Goal: Find specific page/section: Find specific page/section

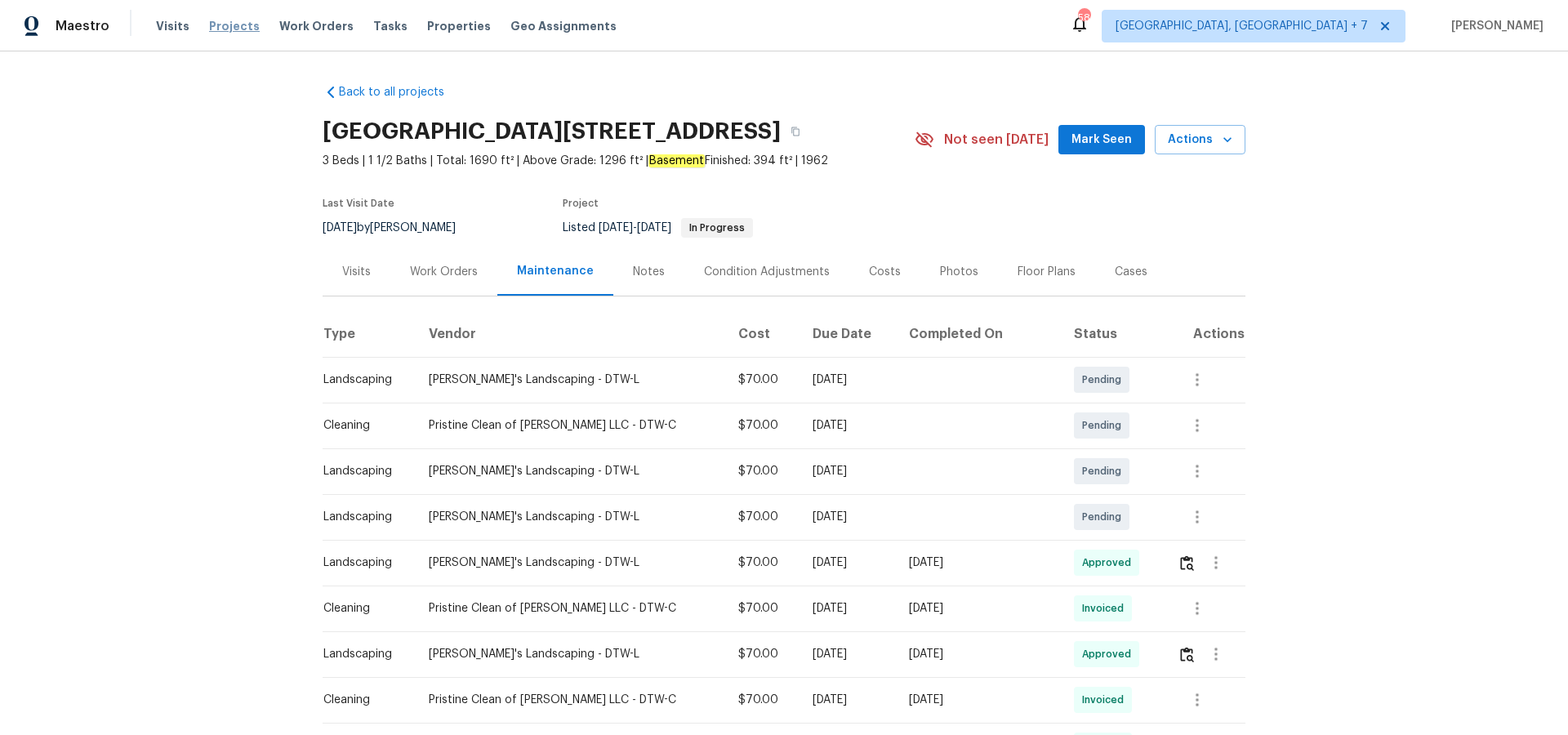
click at [226, 27] on span "Projects" at bounding box center [234, 27] width 50 height 16
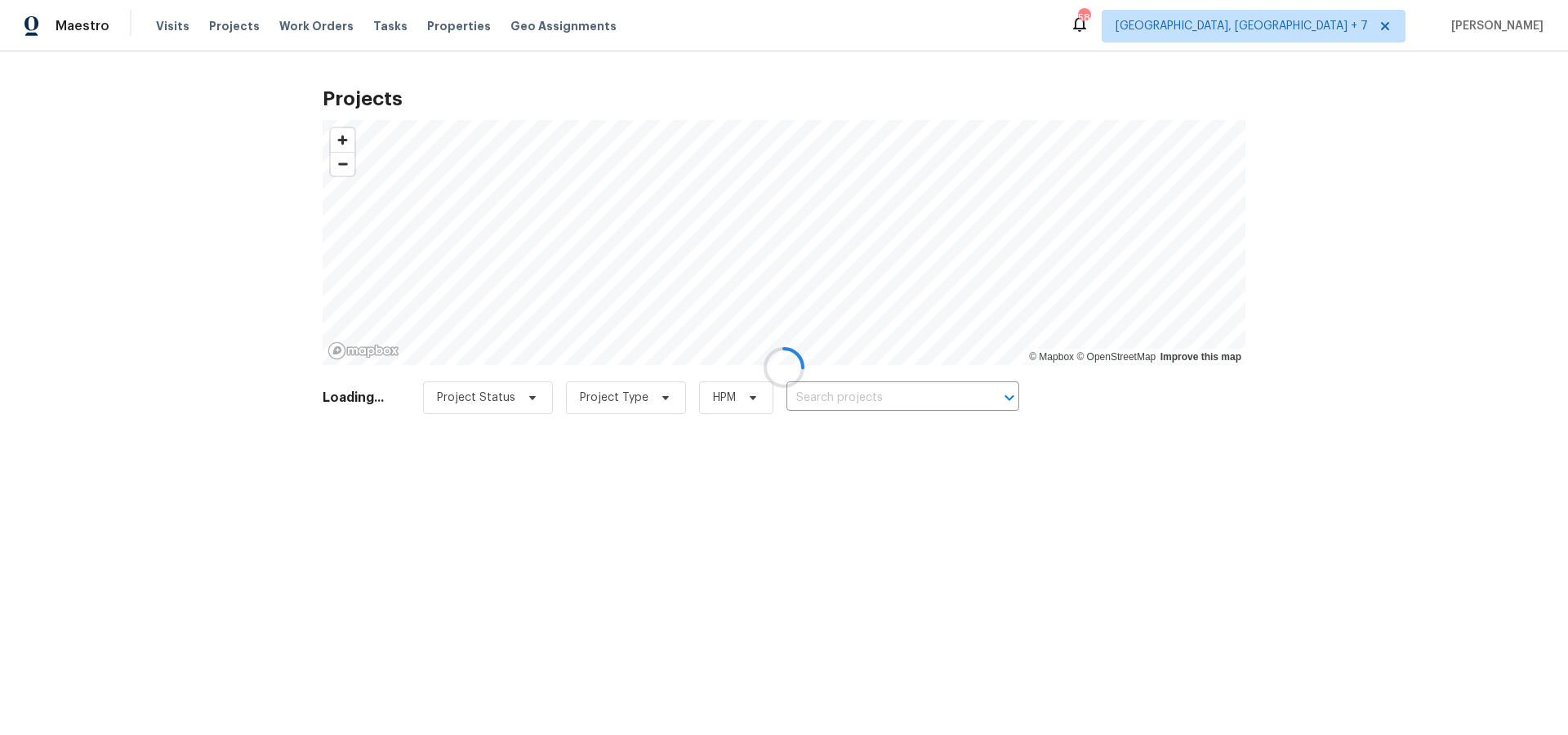
click at [942, 400] on div at bounding box center [784, 367] width 1568 height 735
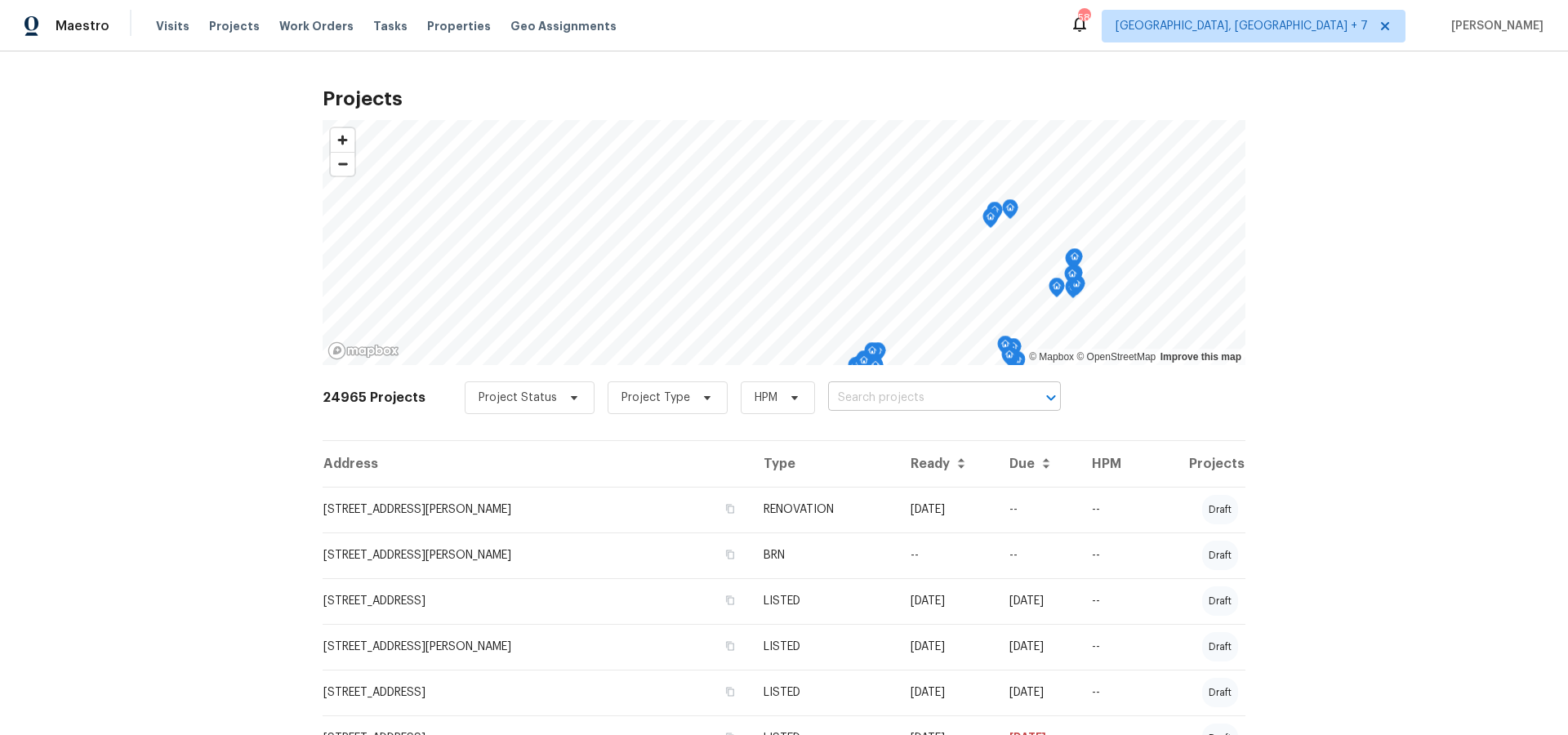
click at [919, 395] on input "text" at bounding box center [921, 398] width 187 height 26
type input "9177"
click at [941, 431] on li "9177 Budd Run Dr, Indianapolis, IN 46250" at bounding box center [934, 433] width 237 height 27
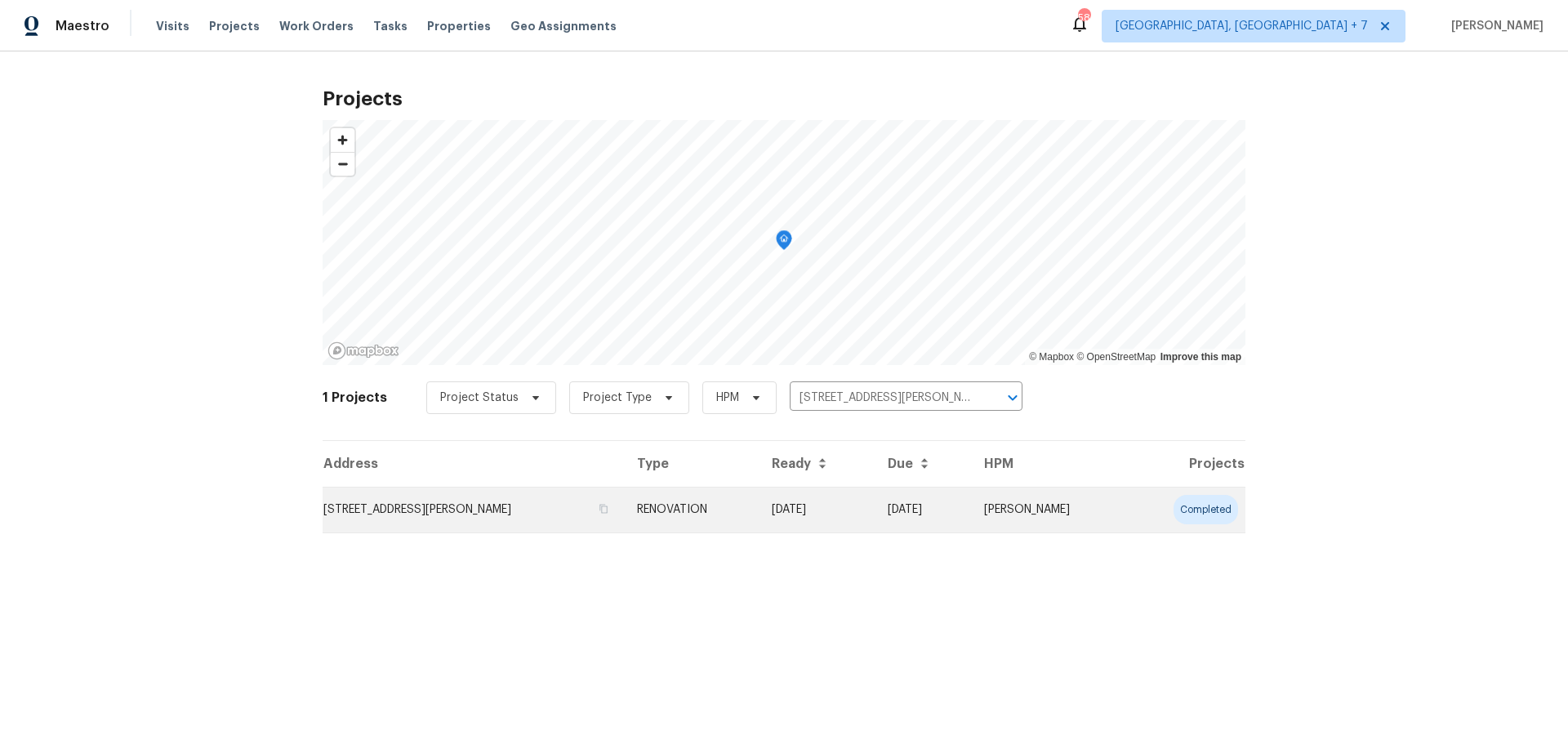
click at [484, 512] on td "9177 Budd Run Dr, Indianapolis, IN 46250" at bounding box center [473, 509] width 301 height 46
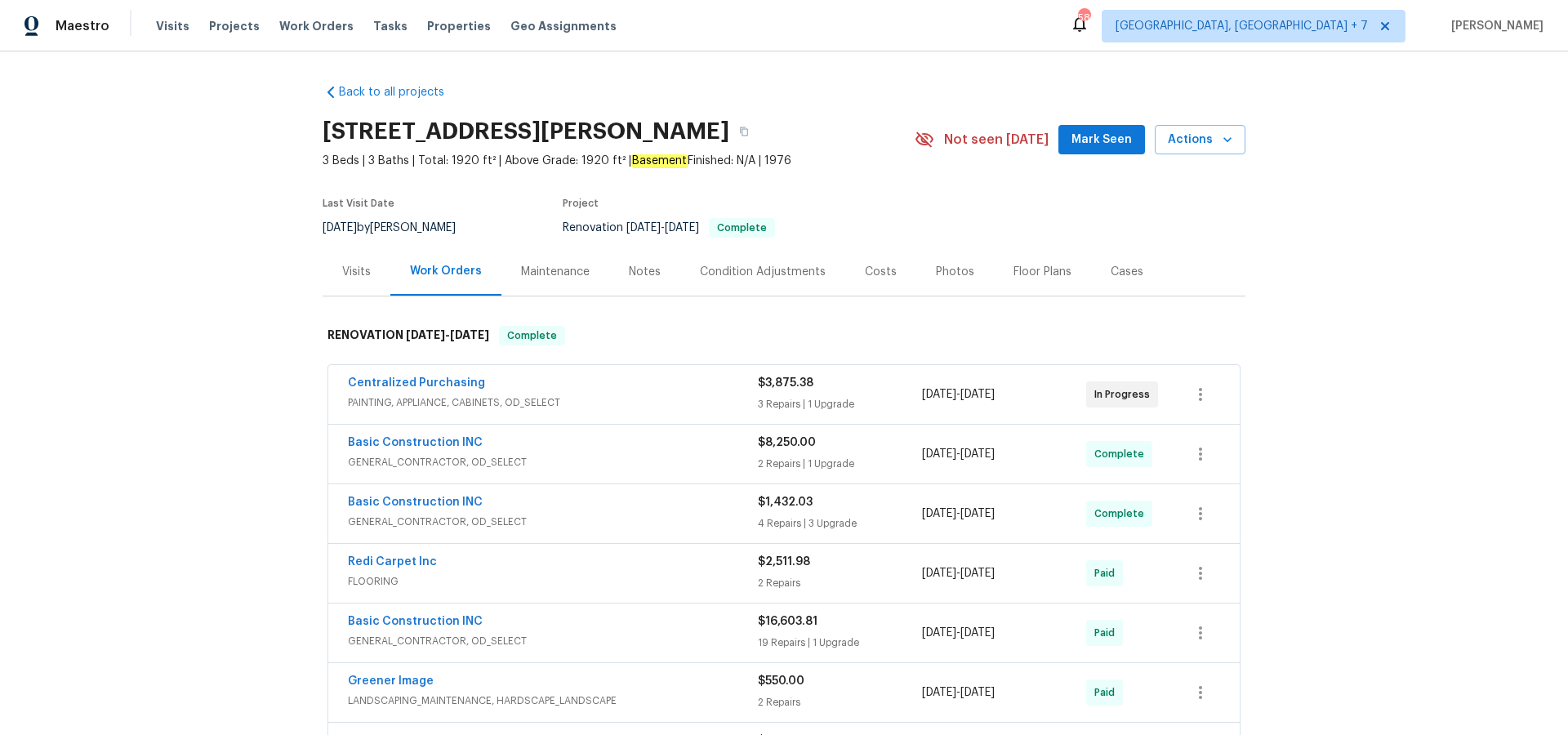
click at [940, 274] on div "Photos" at bounding box center [955, 272] width 38 height 16
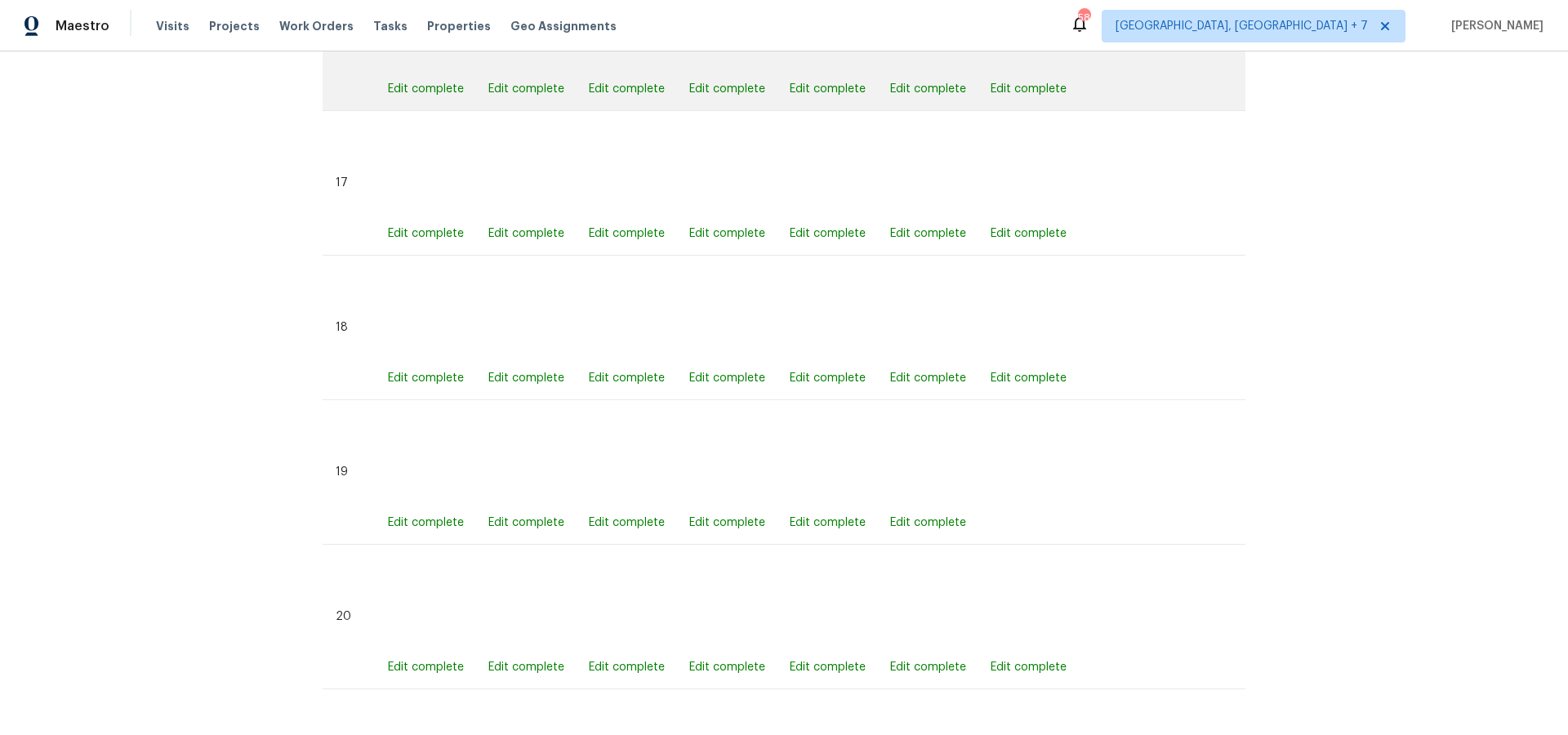
scroll to position [3221, 0]
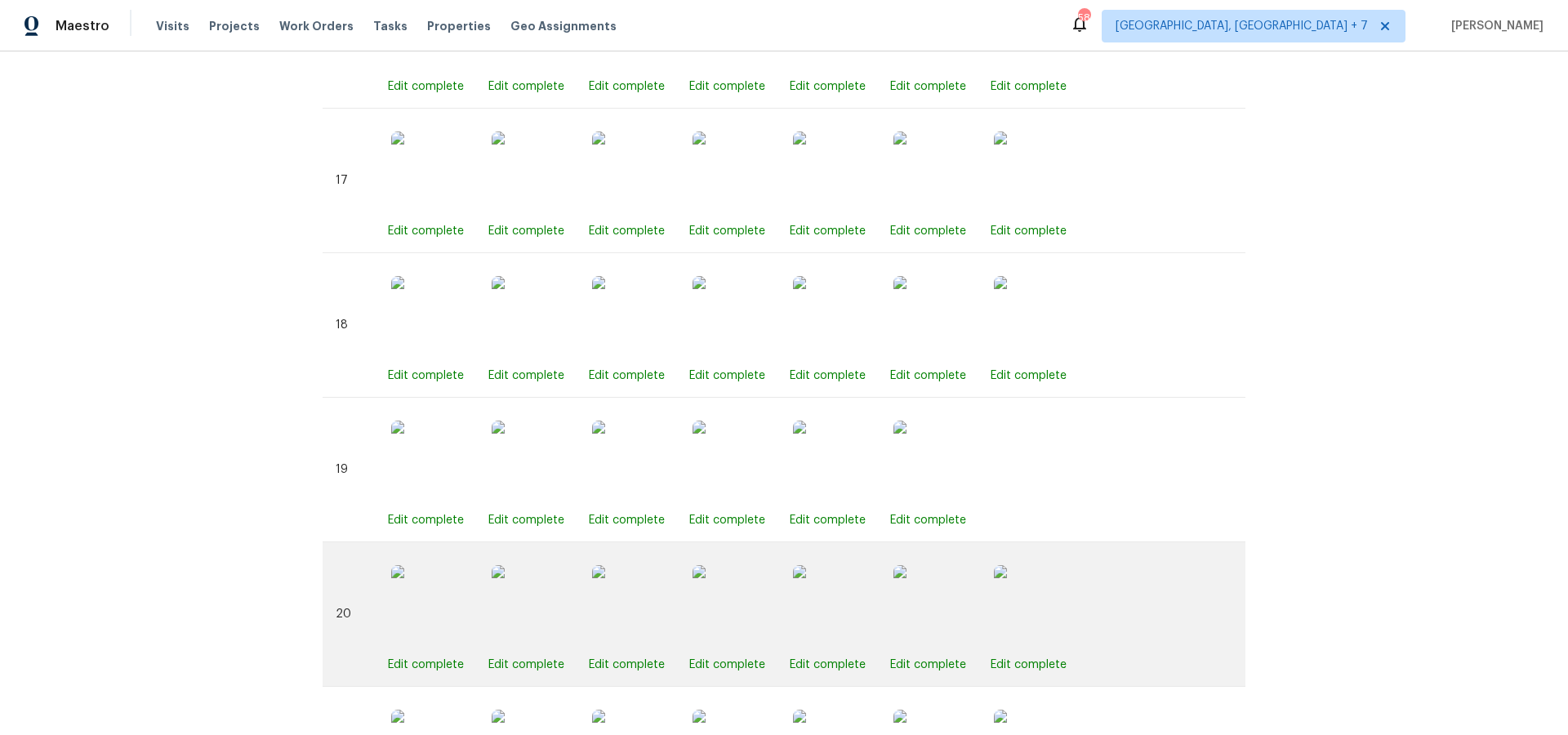
click at [830, 601] on img at bounding box center [833, 605] width 82 height 81
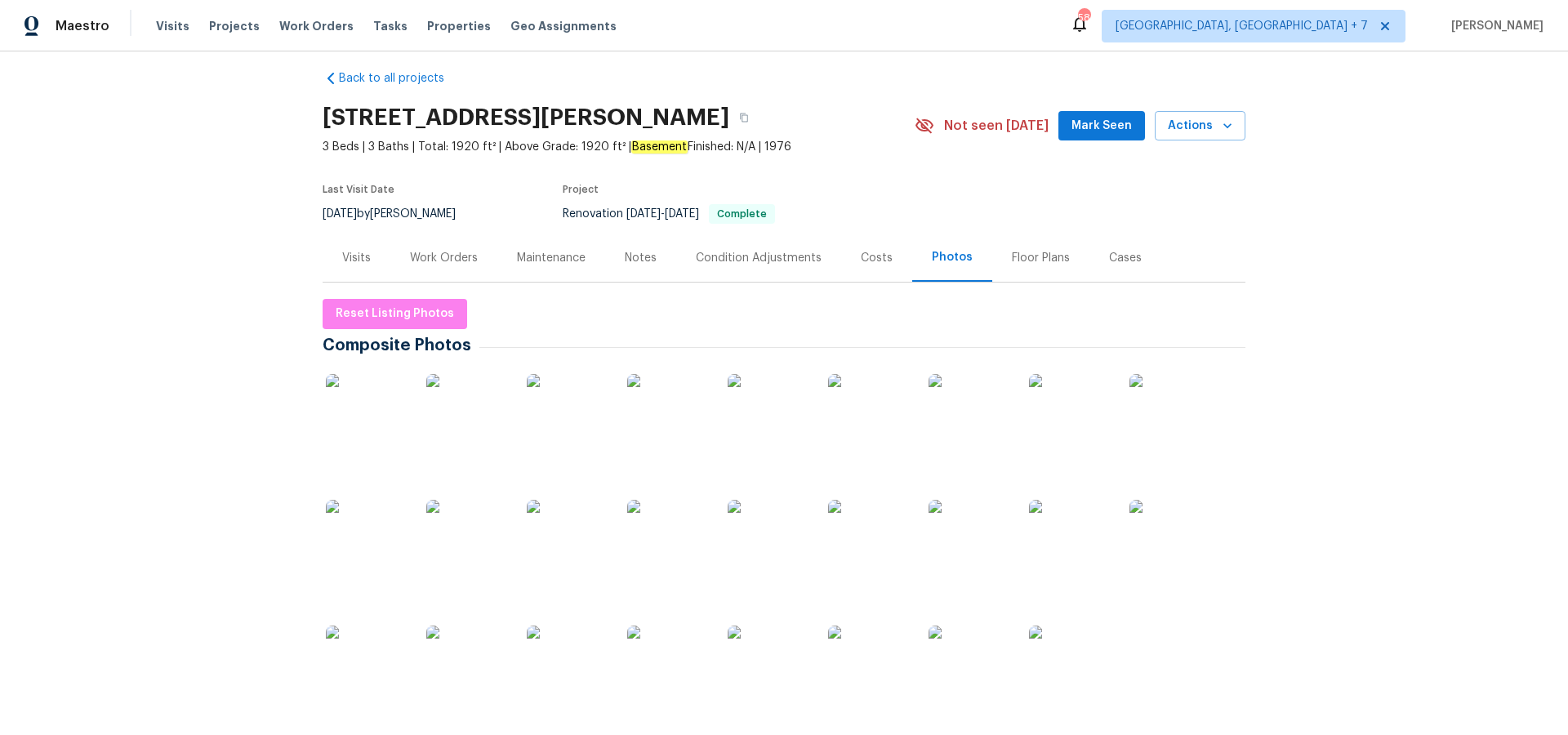
scroll to position [6, 0]
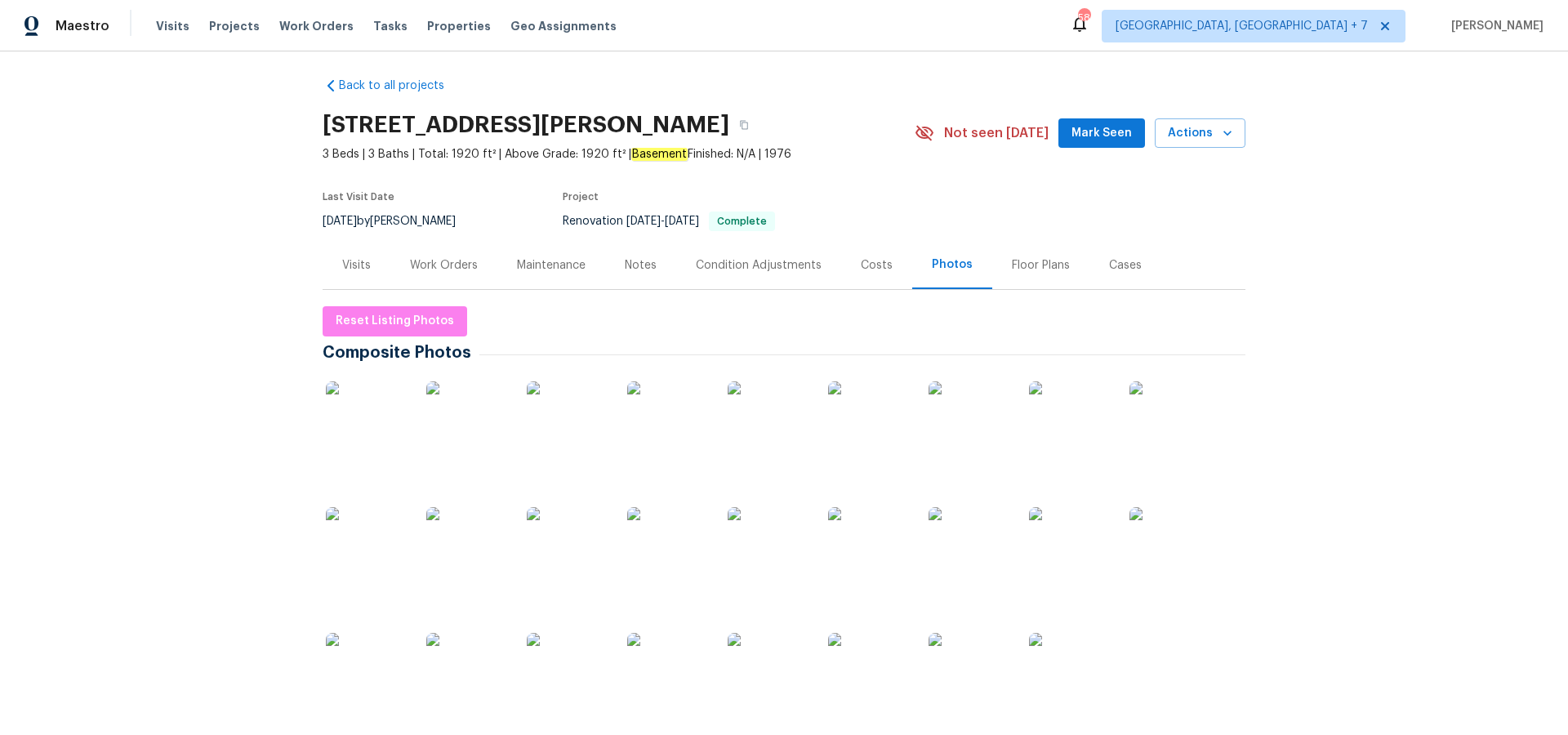
click at [442, 266] on div "Work Orders" at bounding box center [444, 265] width 68 height 16
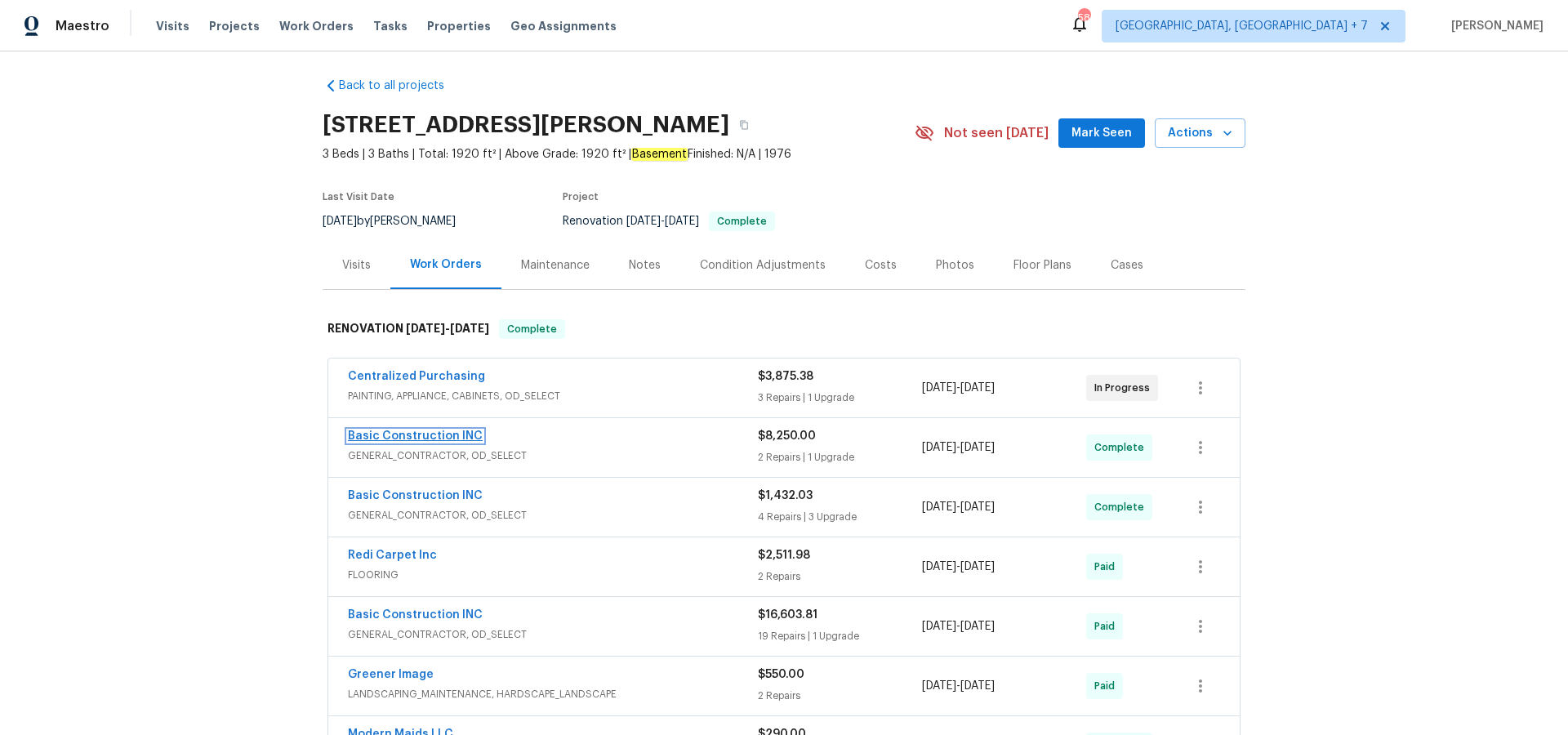
click at [411, 435] on link "Basic Construction INC" at bounding box center [415, 436] width 135 height 11
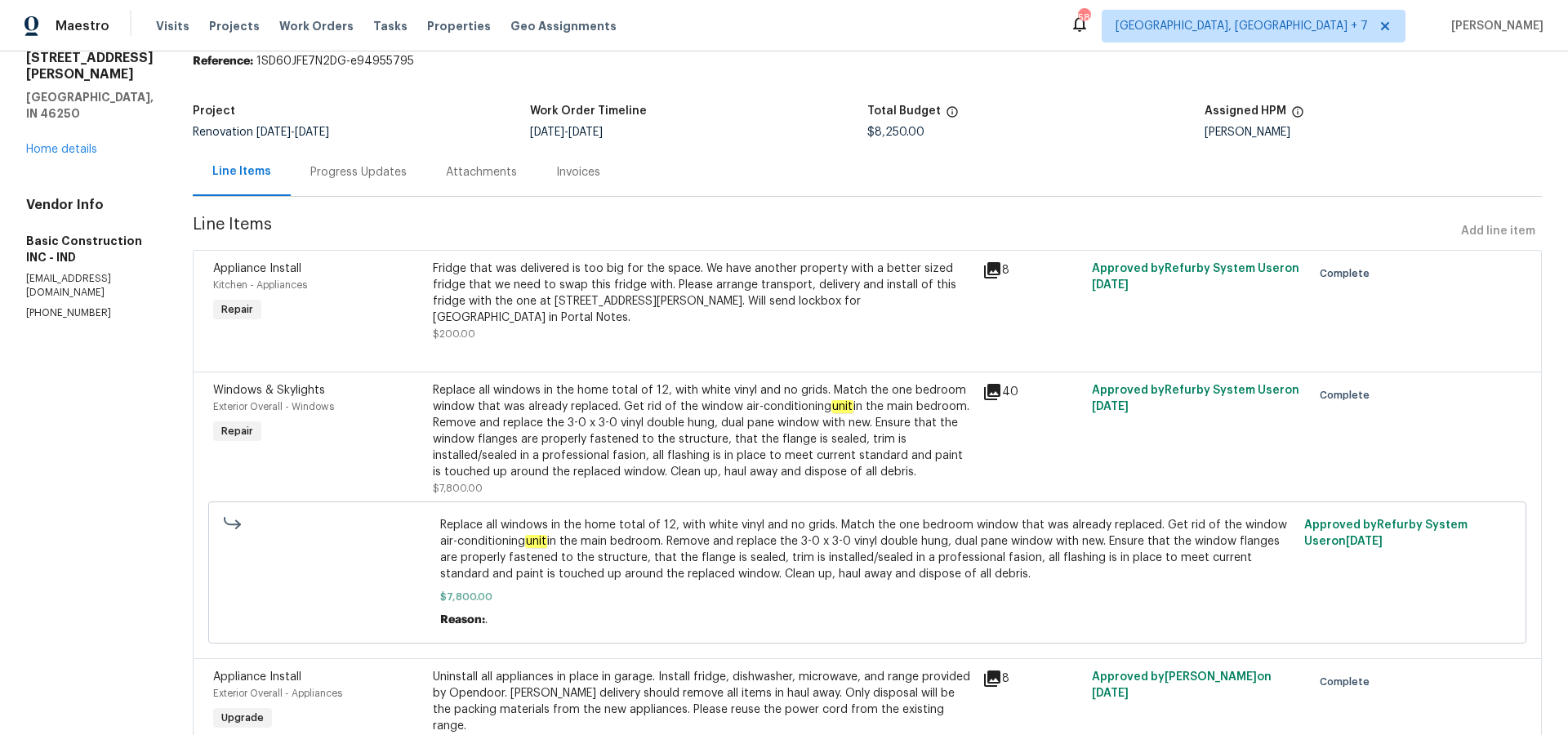
scroll to position [124, 0]
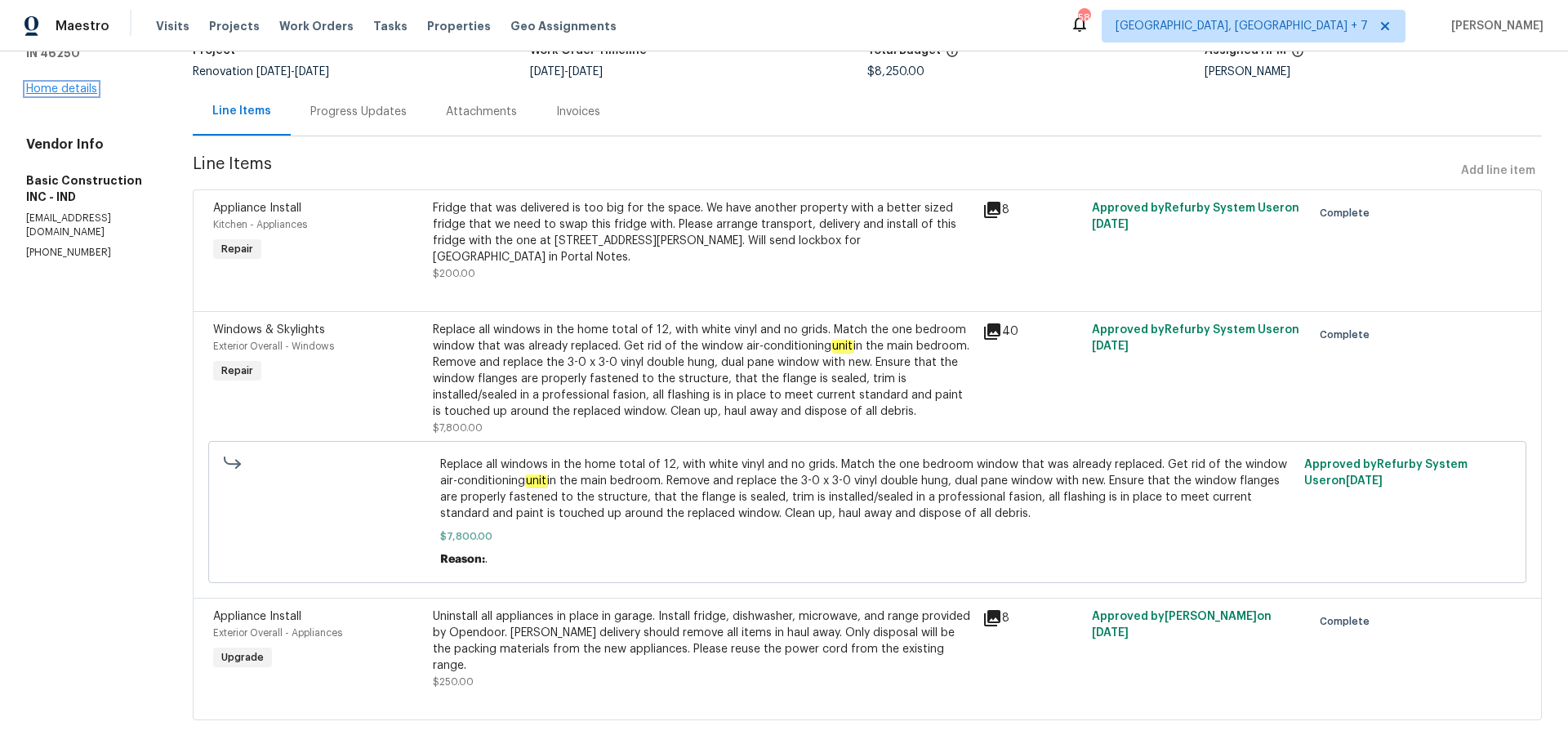
click at [73, 89] on link "Home details" at bounding box center [62, 89] width 71 height 11
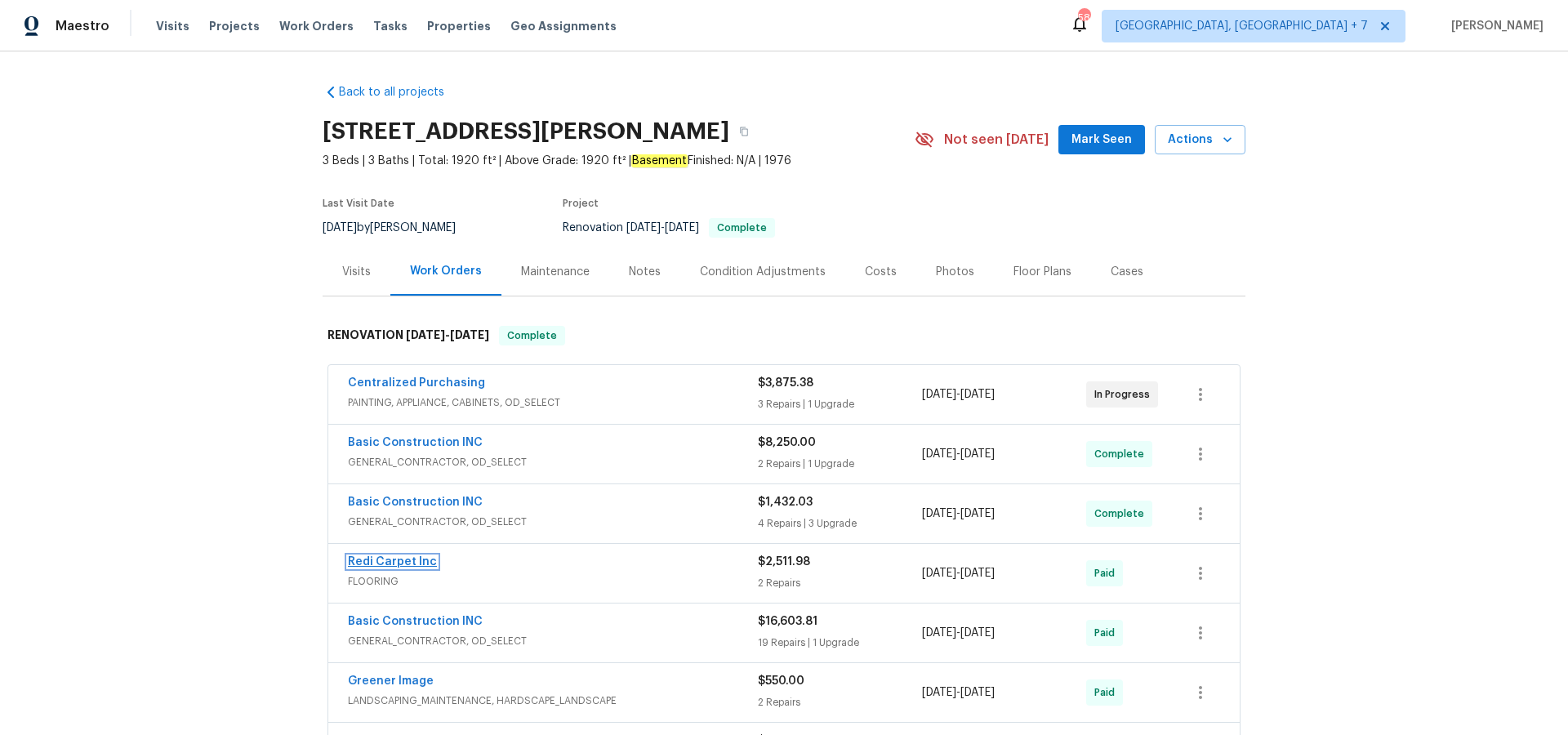
click at [421, 557] on link "Redi Carpet Inc" at bounding box center [392, 561] width 89 height 11
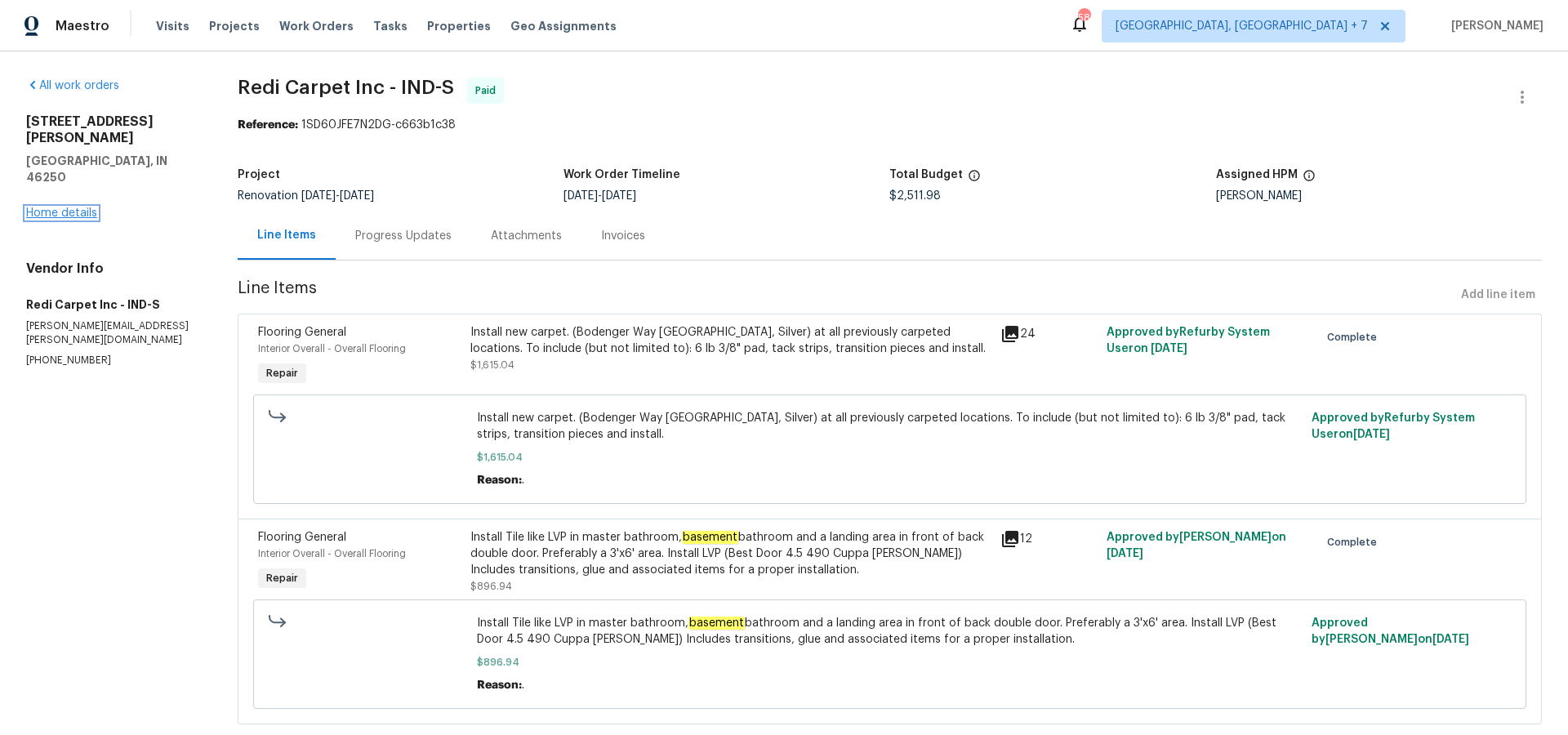
click at [67, 208] on link "Home details" at bounding box center [62, 213] width 71 height 11
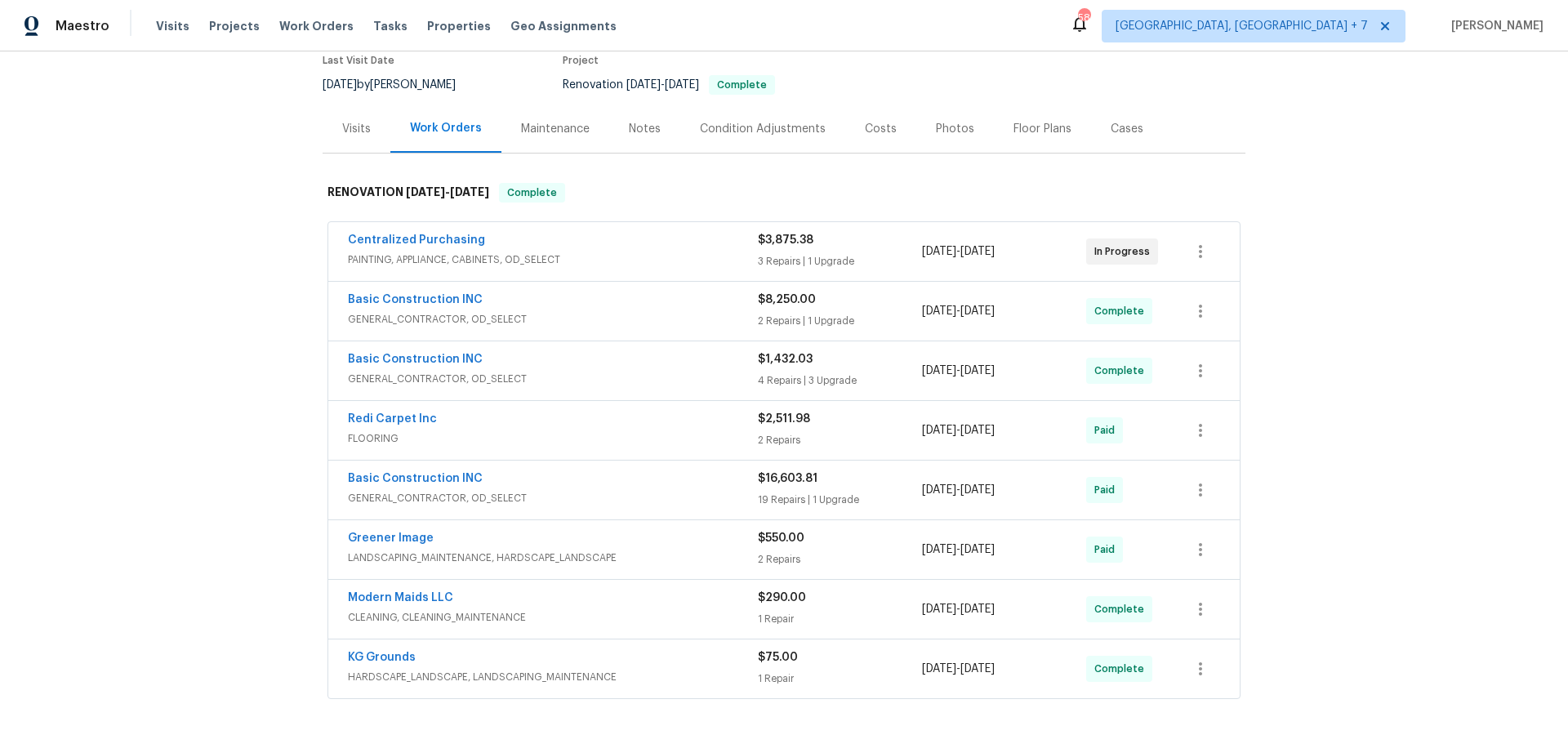
scroll to position [153, 0]
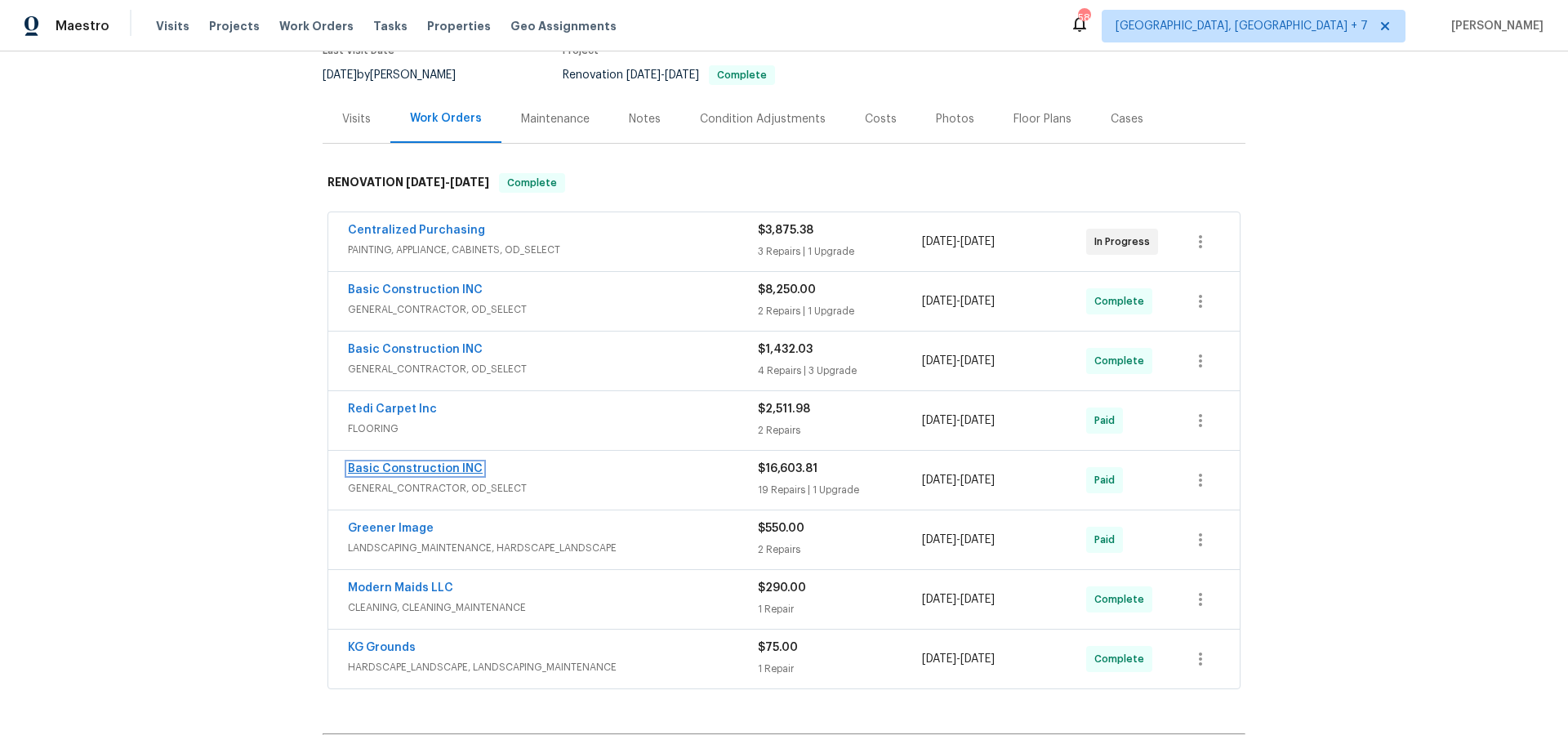
click at [430, 472] on link "Basic Construction INC" at bounding box center [415, 469] width 135 height 11
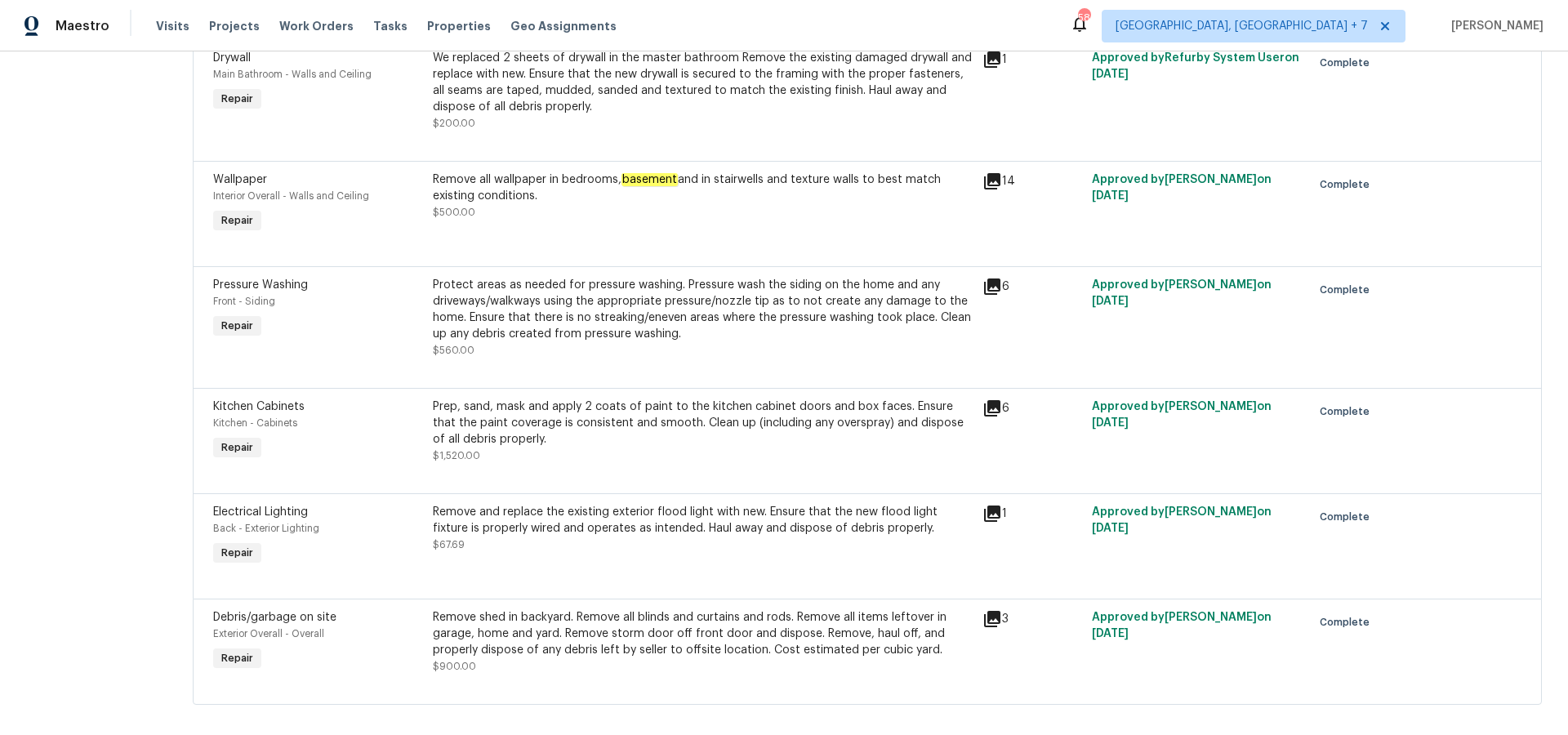
scroll to position [1961, 0]
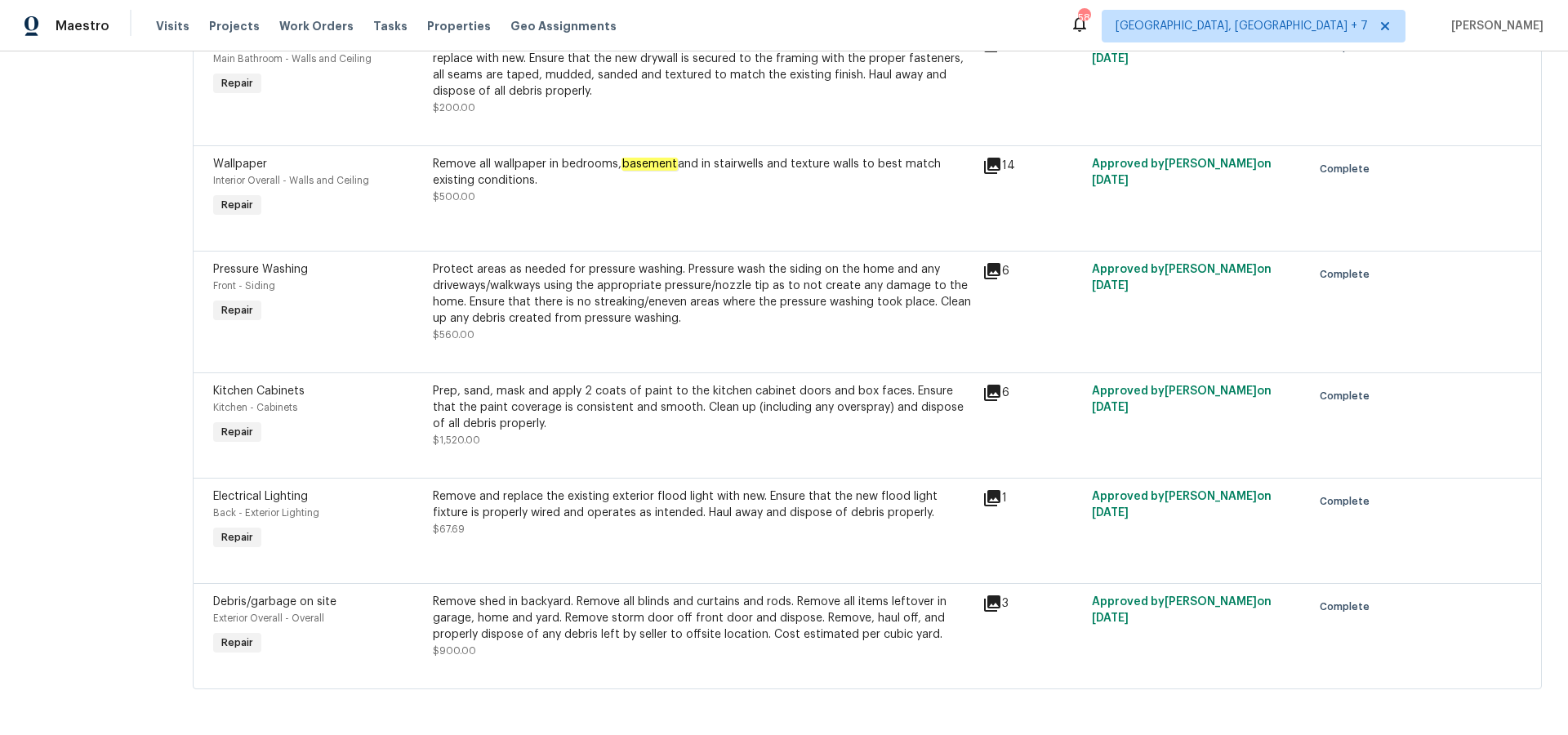
click at [985, 606] on icon at bounding box center [993, 603] width 16 height 16
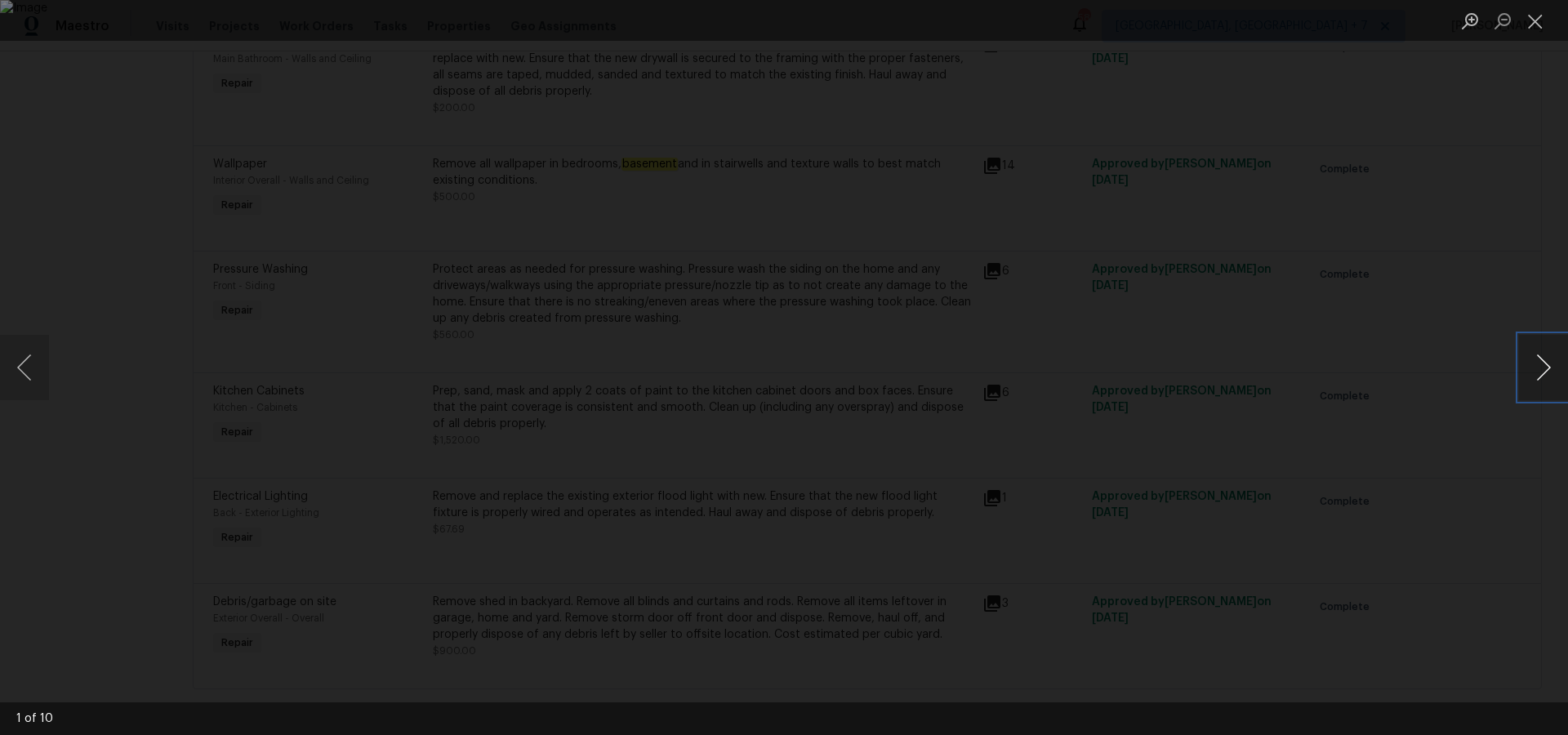
click at [1547, 360] on button "Next image" at bounding box center [1544, 367] width 49 height 65
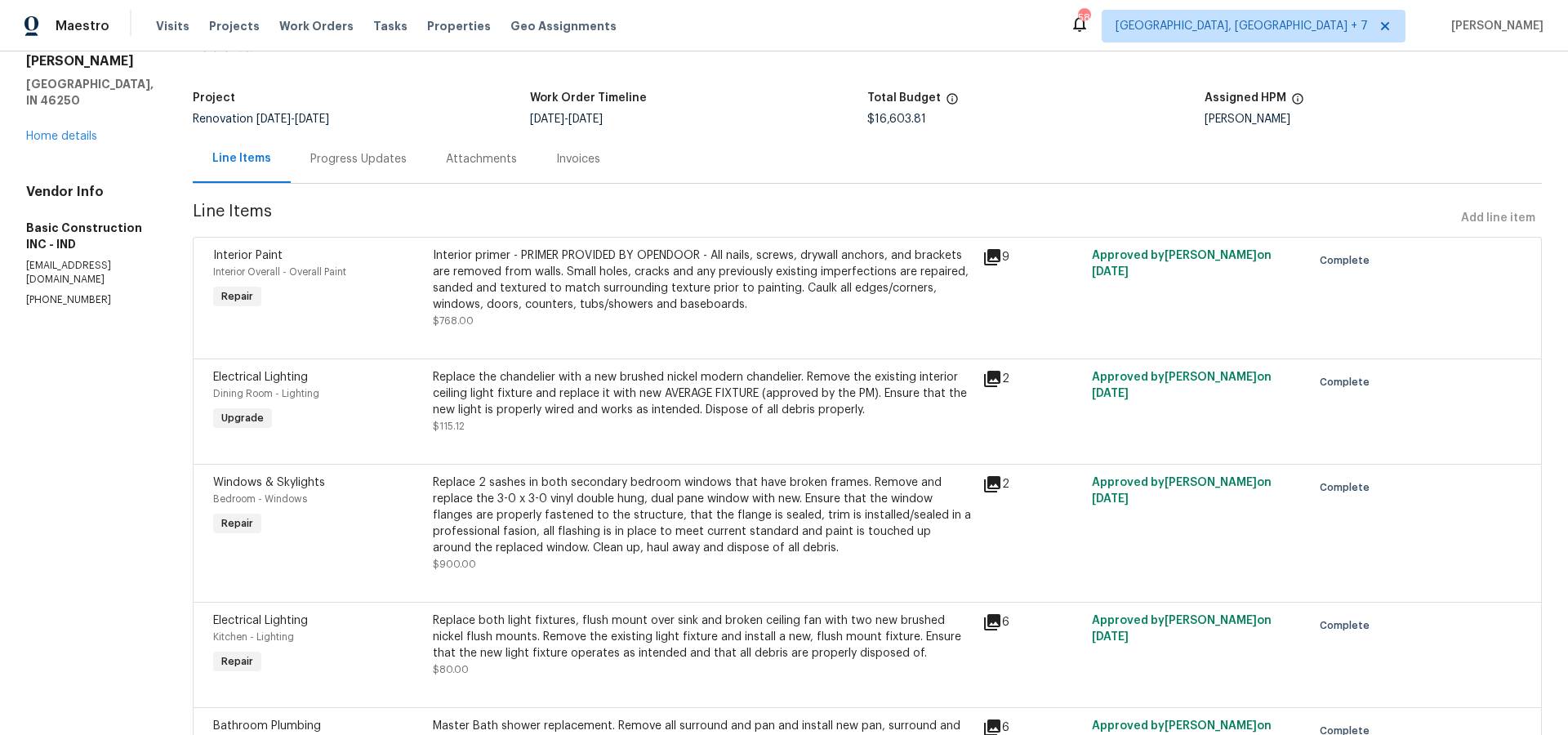
scroll to position [63, 0]
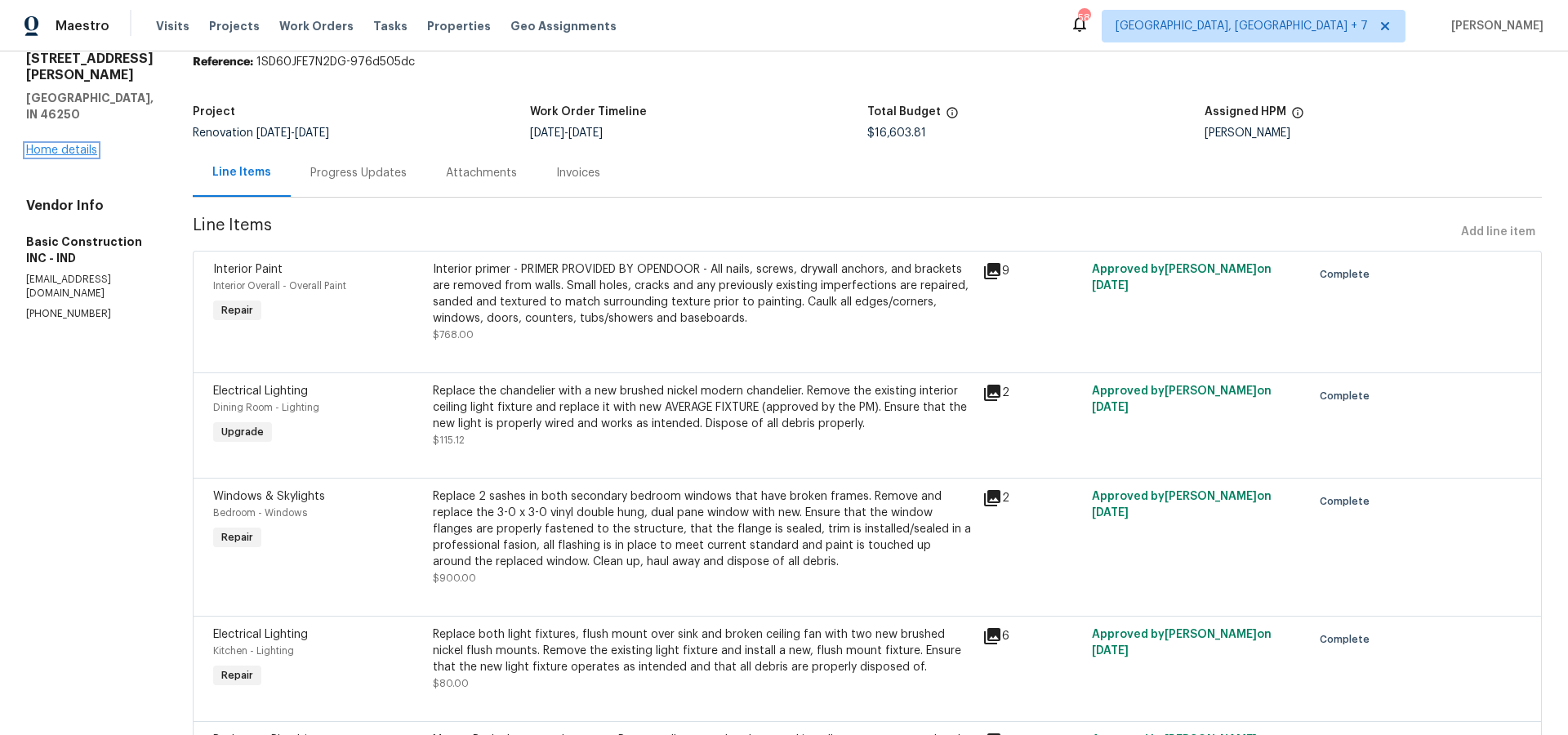
click at [89, 156] on link "Home details" at bounding box center [62, 150] width 71 height 11
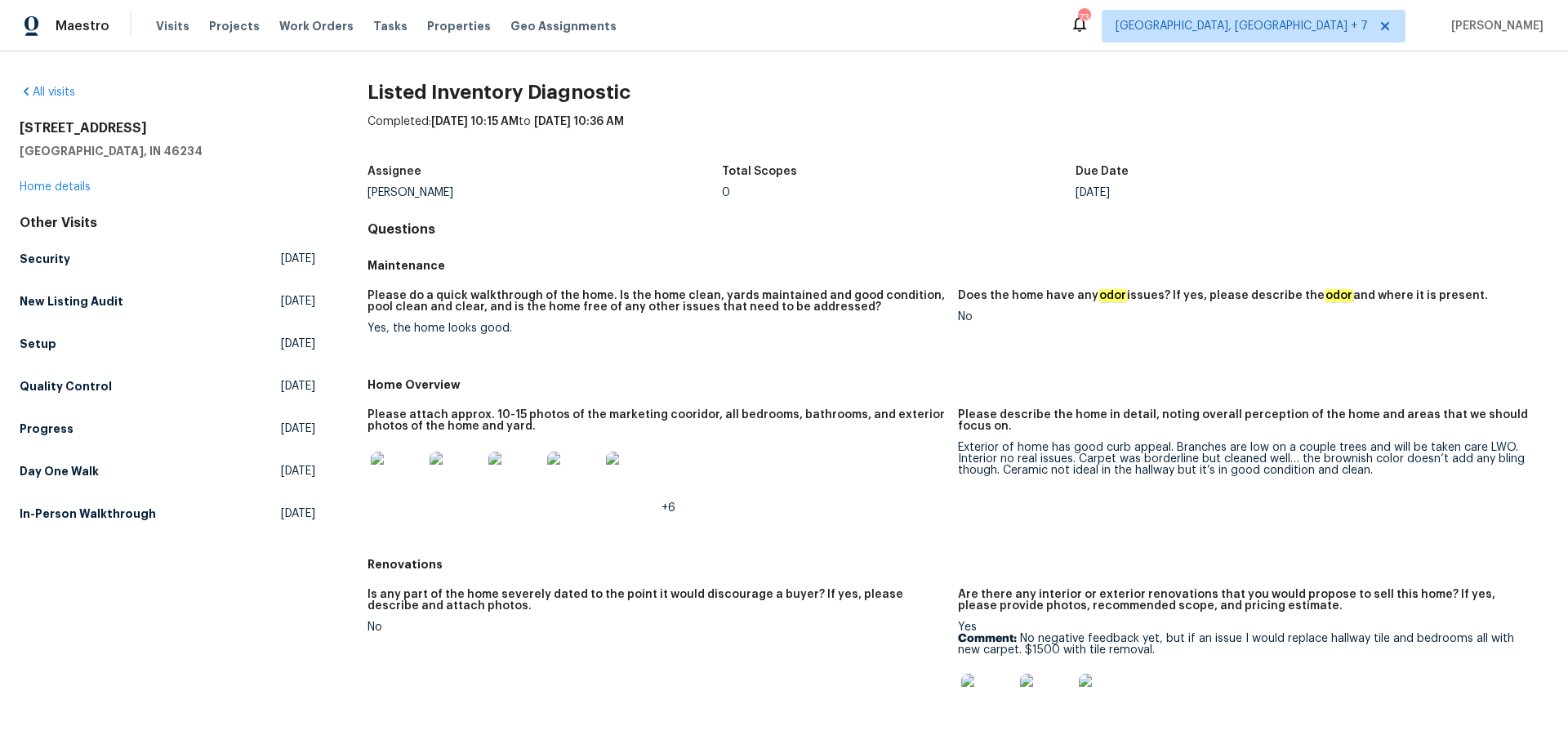
click at [396, 473] on img at bounding box center [397, 477] width 52 height 52
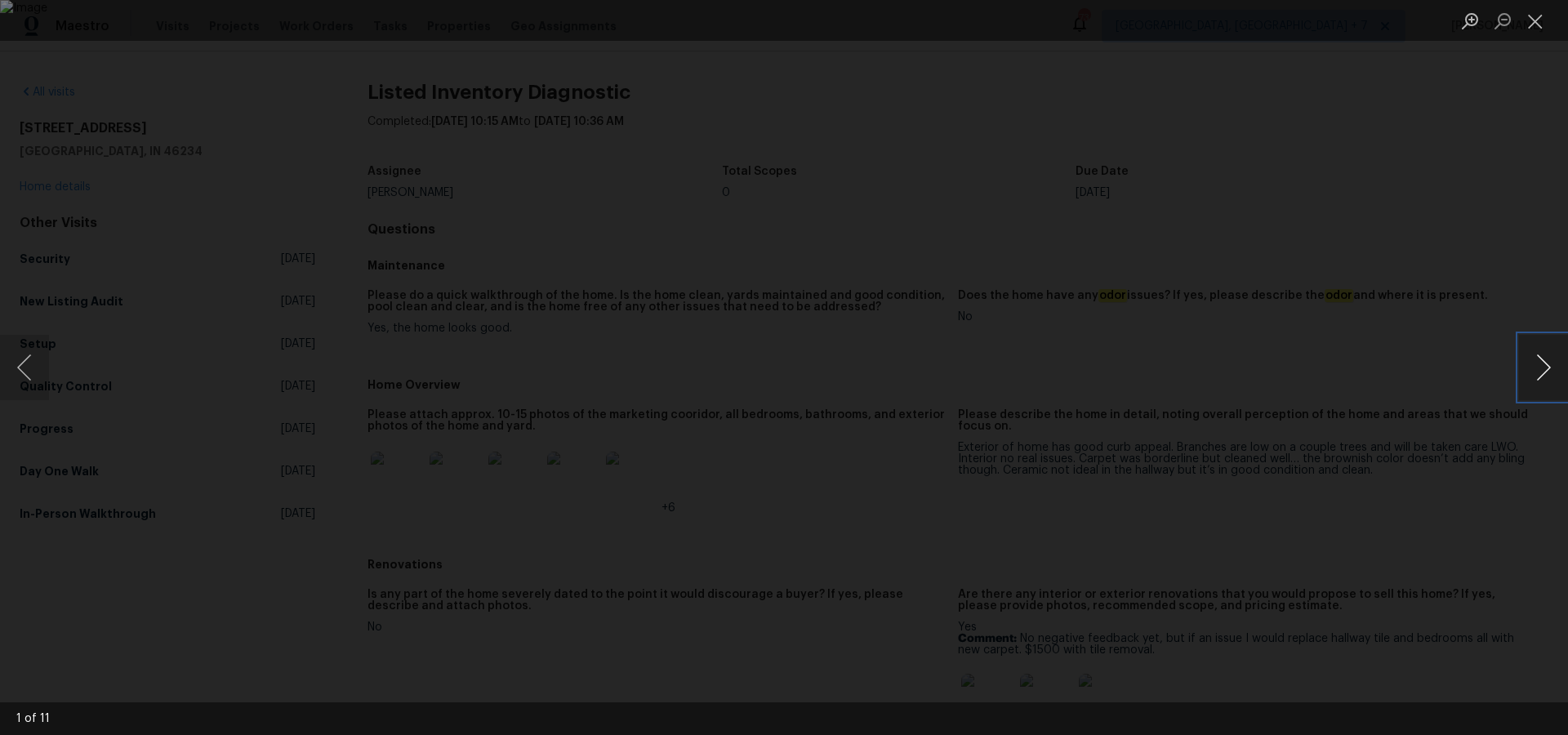
click at [1541, 362] on button "Next image" at bounding box center [1544, 367] width 49 height 65
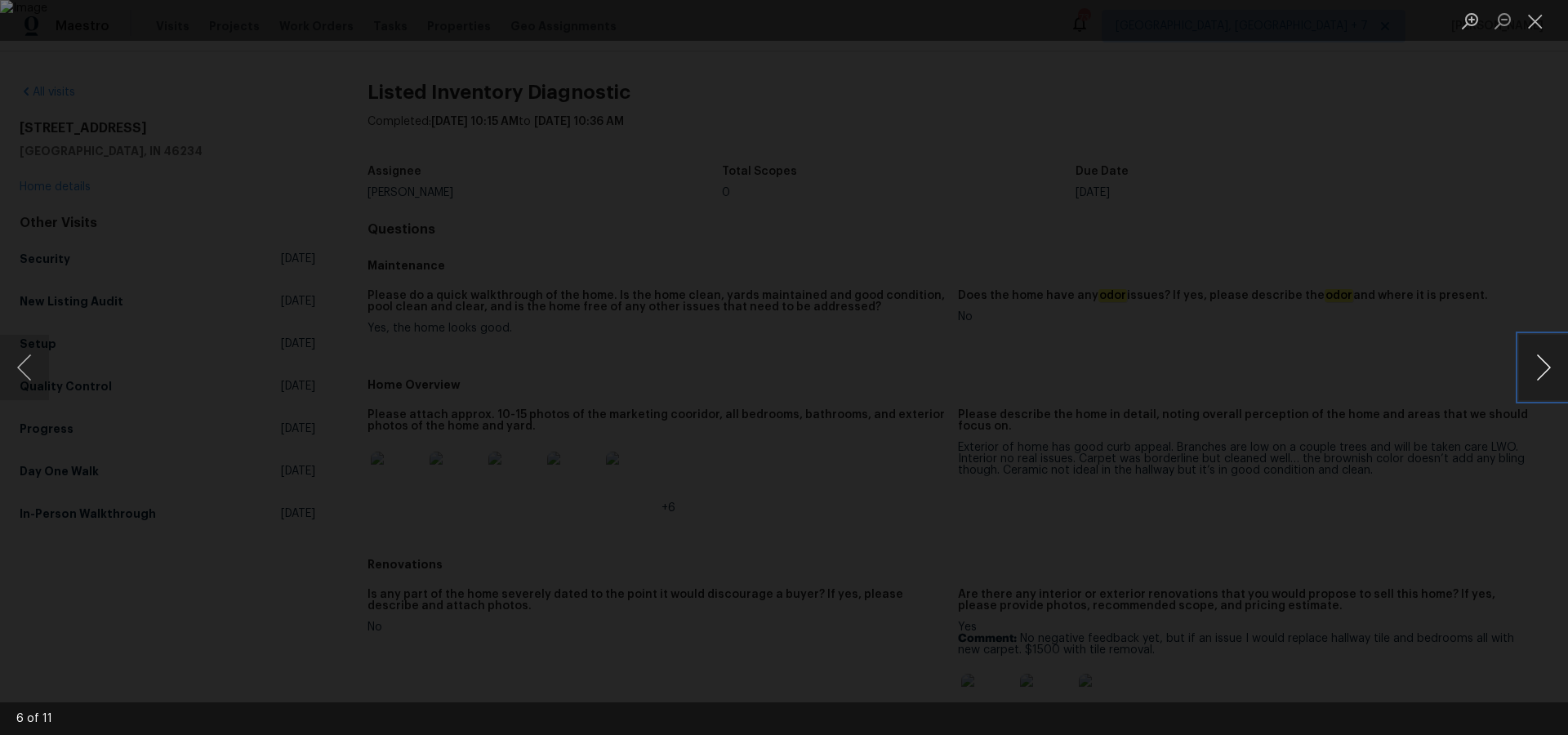
click at [1541, 362] on button "Next image" at bounding box center [1544, 367] width 49 height 65
click at [1545, 370] on button "Next image" at bounding box center [1544, 367] width 49 height 65
click at [1545, 371] on button "Next image" at bounding box center [1544, 367] width 49 height 65
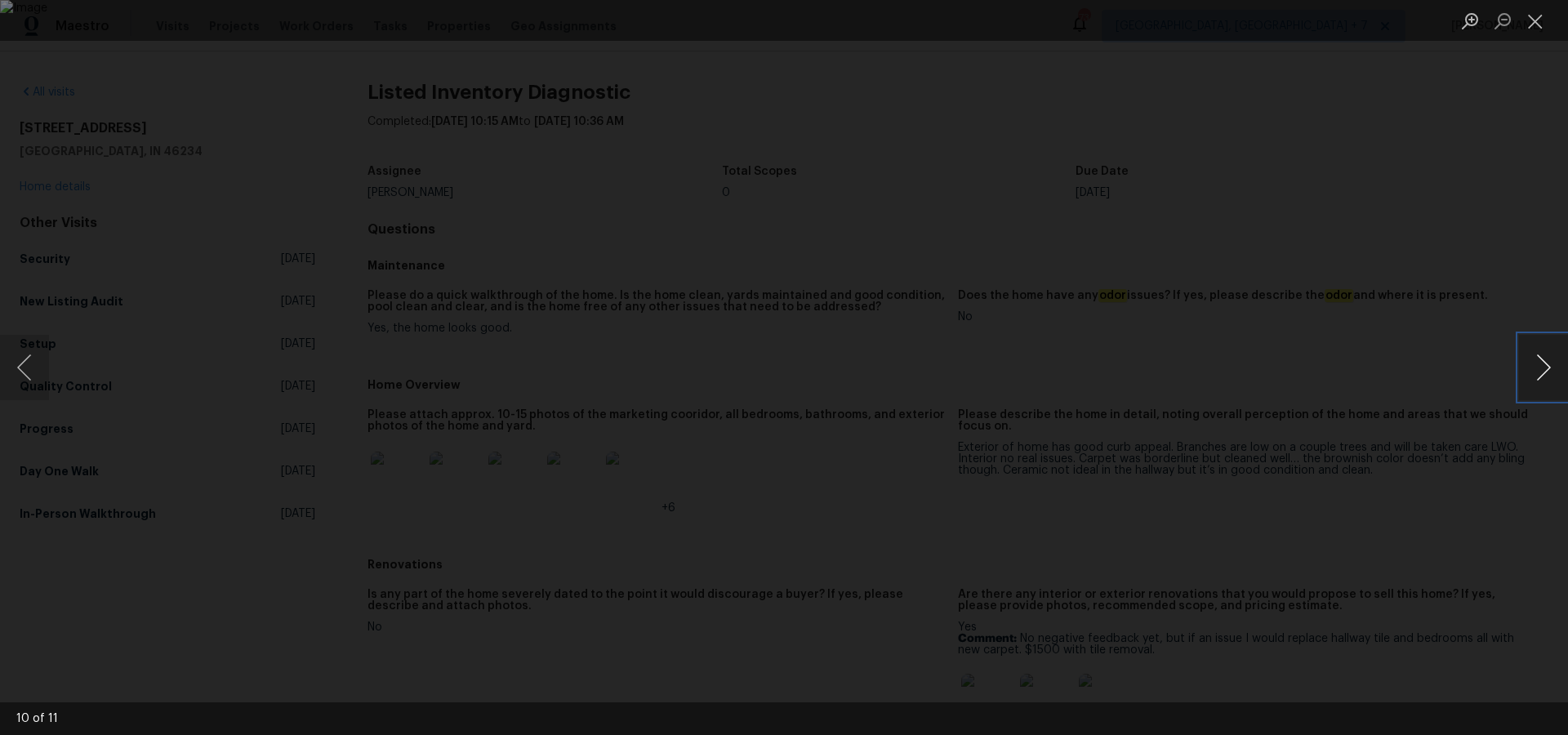
click at [1545, 371] on button "Next image" at bounding box center [1544, 367] width 49 height 65
drag, startPoint x: 1536, startPoint y: 16, endPoint x: 1515, endPoint y: 110, distance: 96.3
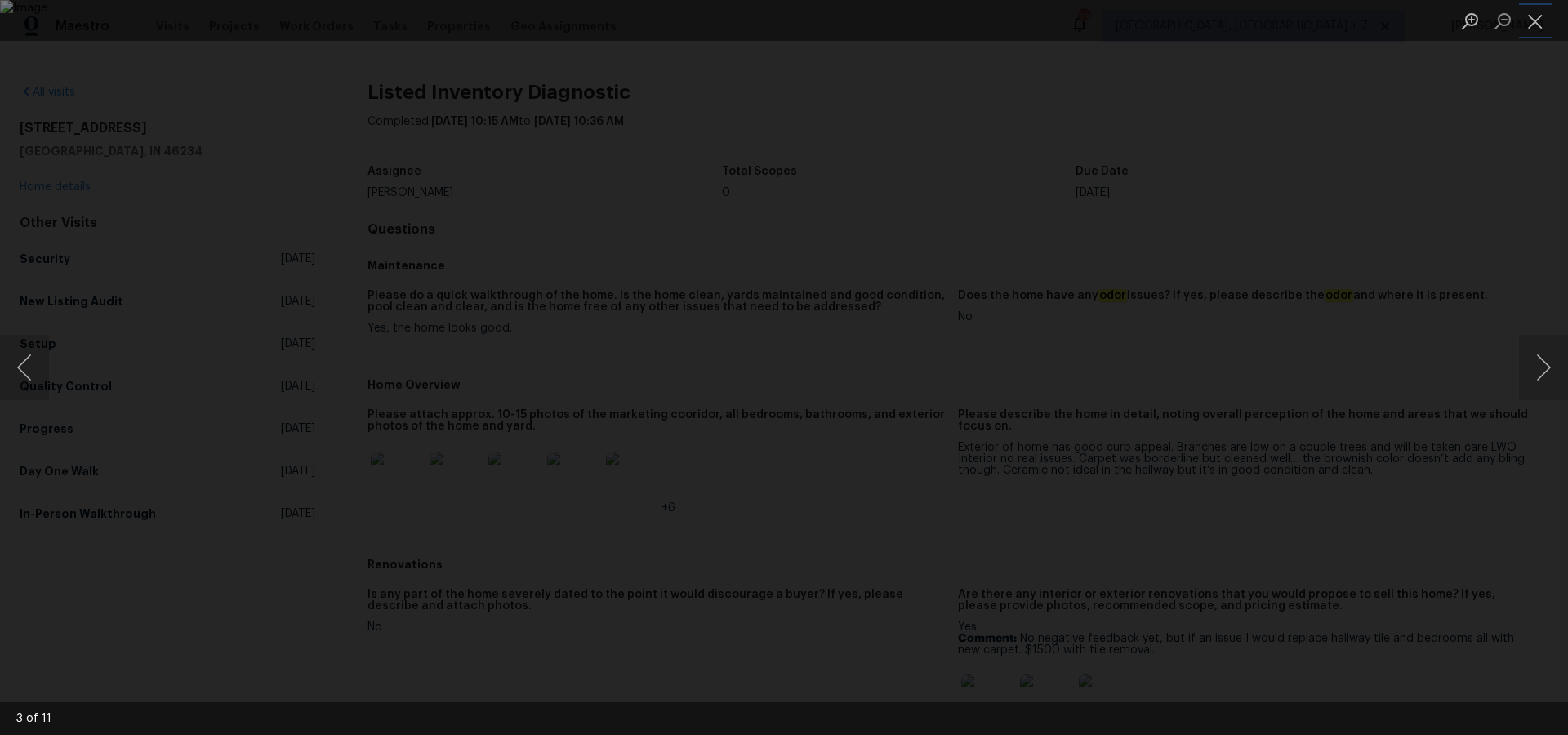
click at [1536, 16] on button "Close lightbox" at bounding box center [1536, 20] width 33 height 28
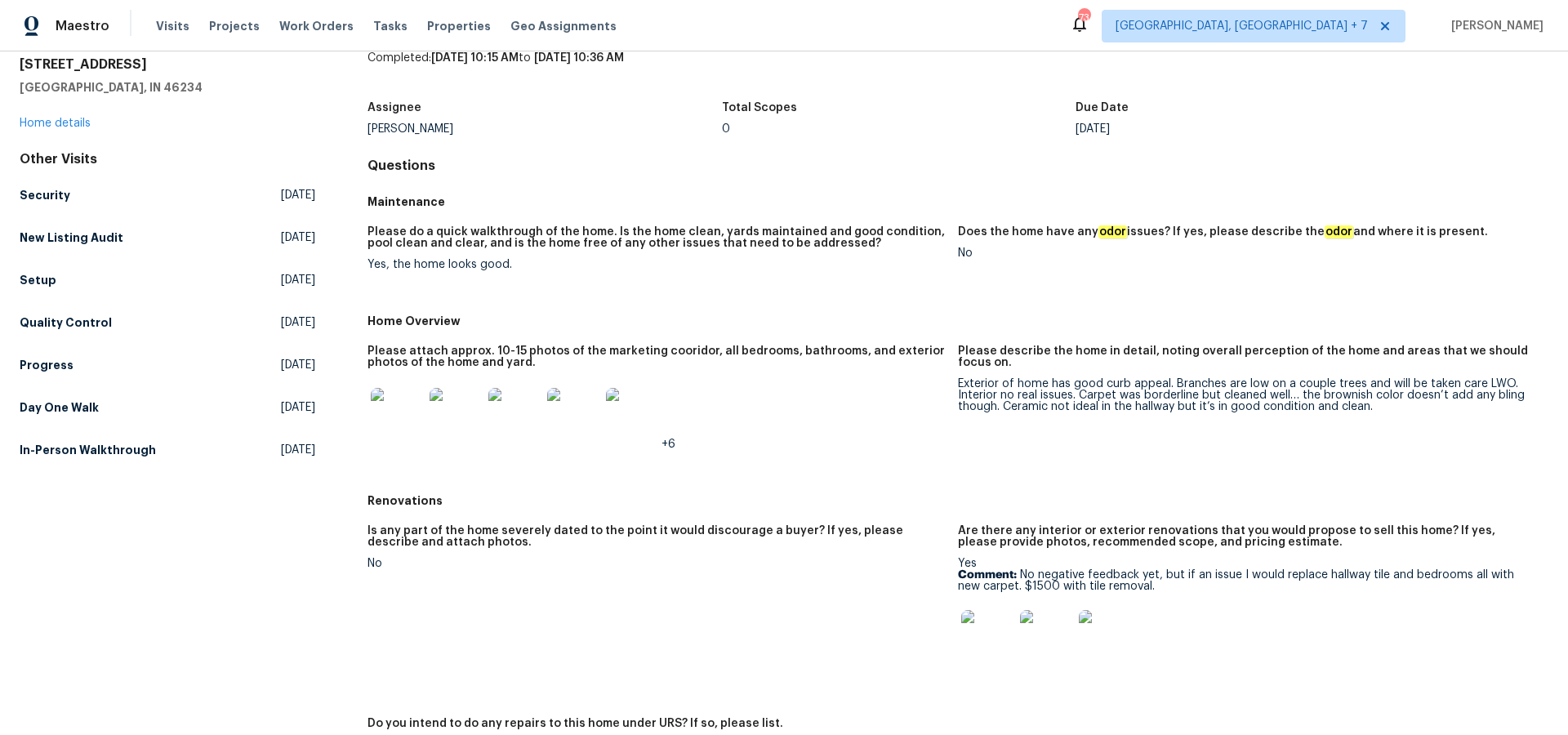
scroll to position [68, 0]
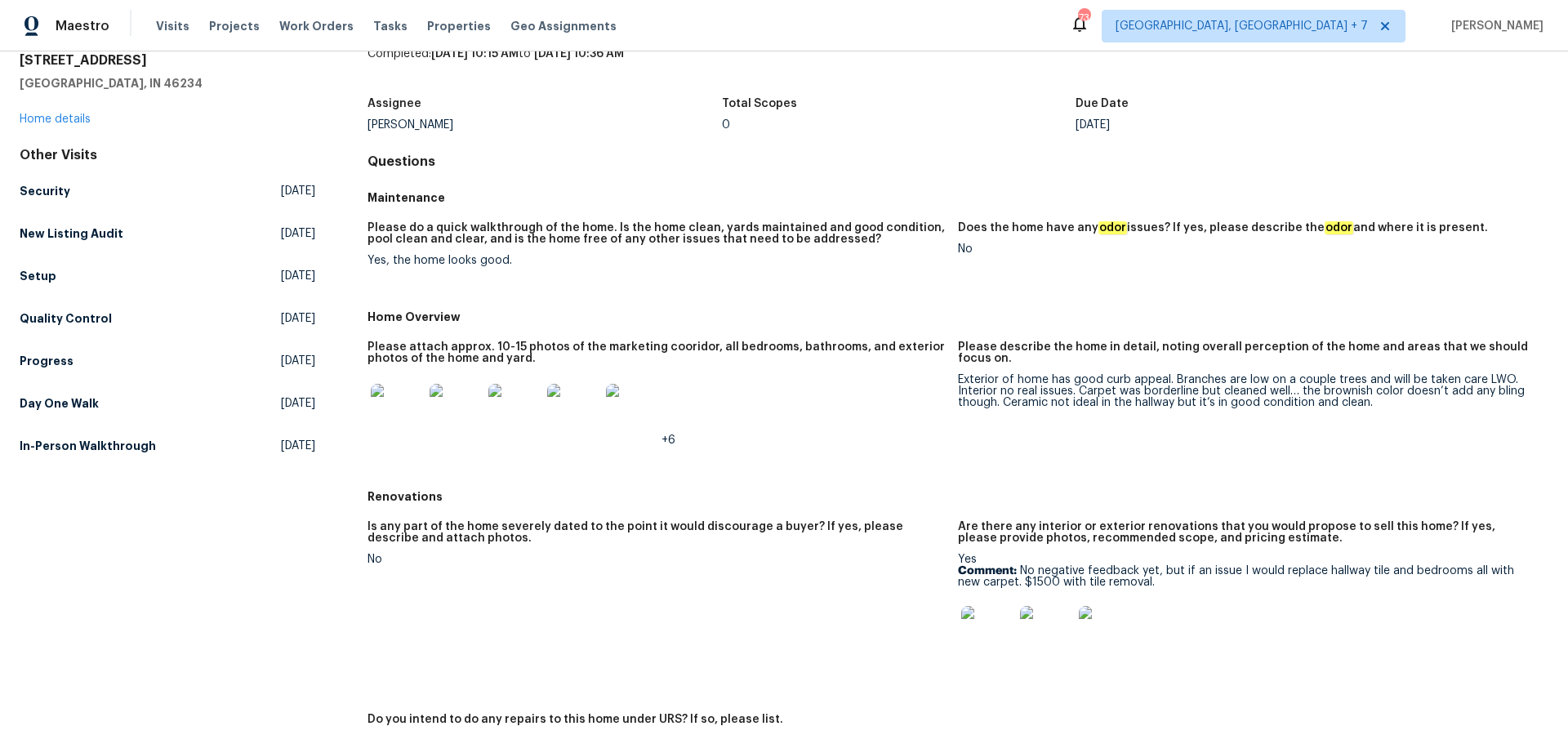
click at [989, 632] on img at bounding box center [987, 632] width 52 height 52
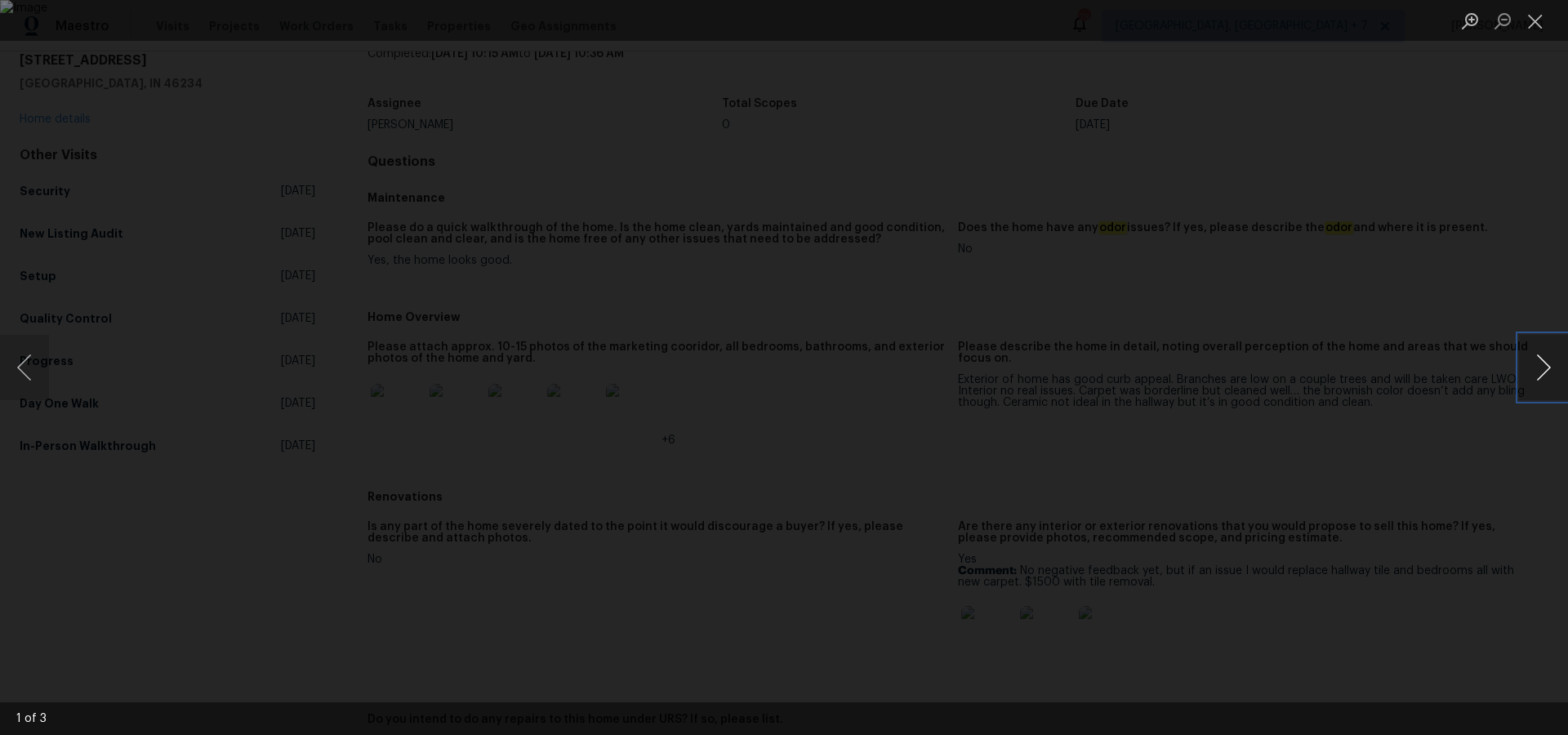
click at [1558, 367] on button "Next image" at bounding box center [1544, 367] width 49 height 65
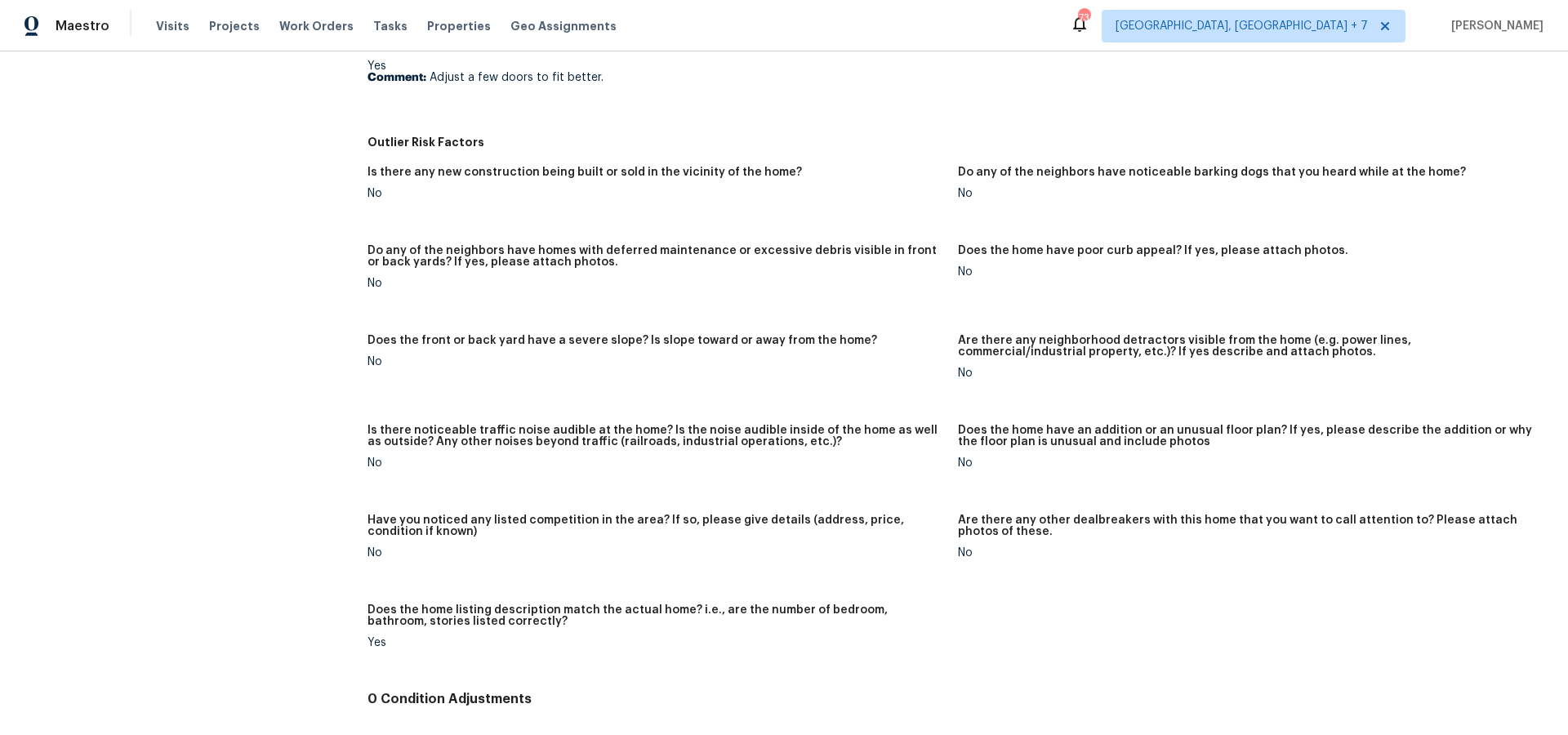
scroll to position [861, 0]
